Goal: Navigation & Orientation: Find specific page/section

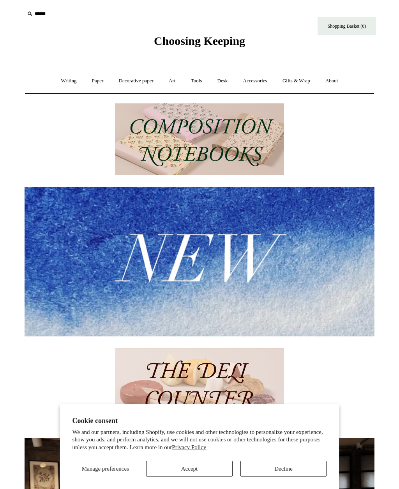
click at [78, 90] on link "Writing +" at bounding box center [69, 81] width 30 height 21
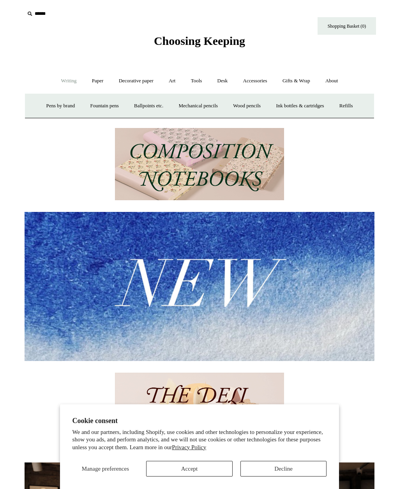
click at [91, 88] on link "Paper +" at bounding box center [98, 81] width 26 height 21
click at [62, 76] on link "Writing +" at bounding box center [69, 81] width 30 height 21
click at [195, 104] on link "Mechanical pencils +" at bounding box center [198, 106] width 53 height 21
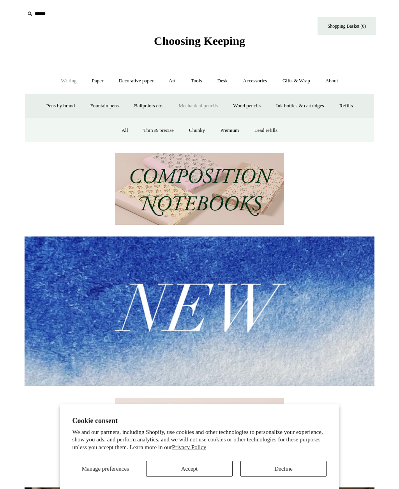
click at [124, 130] on link "All" at bounding box center [125, 130] width 21 height 21
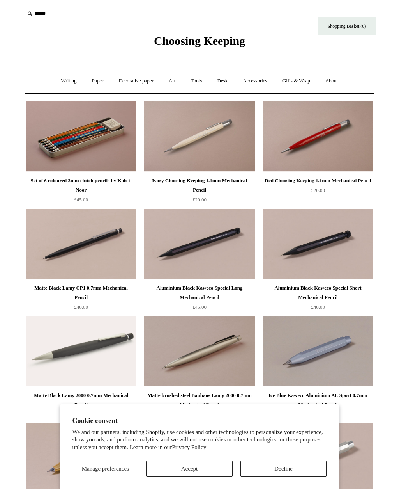
click at [95, 85] on link "Paper +" at bounding box center [98, 81] width 26 height 21
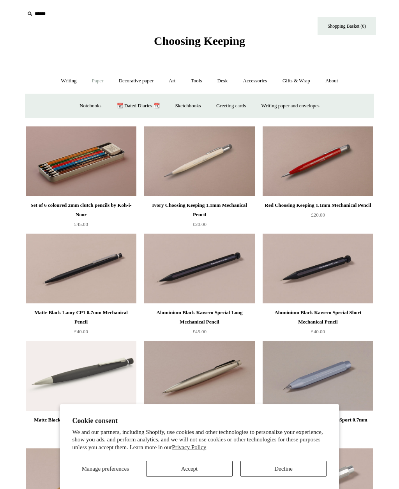
click at [176, 80] on link "Art +" at bounding box center [172, 81] width 21 height 21
click at [301, 102] on link "Wax & seals" at bounding box center [281, 106] width 39 height 21
